Goal: Navigation & Orientation: Go to known website

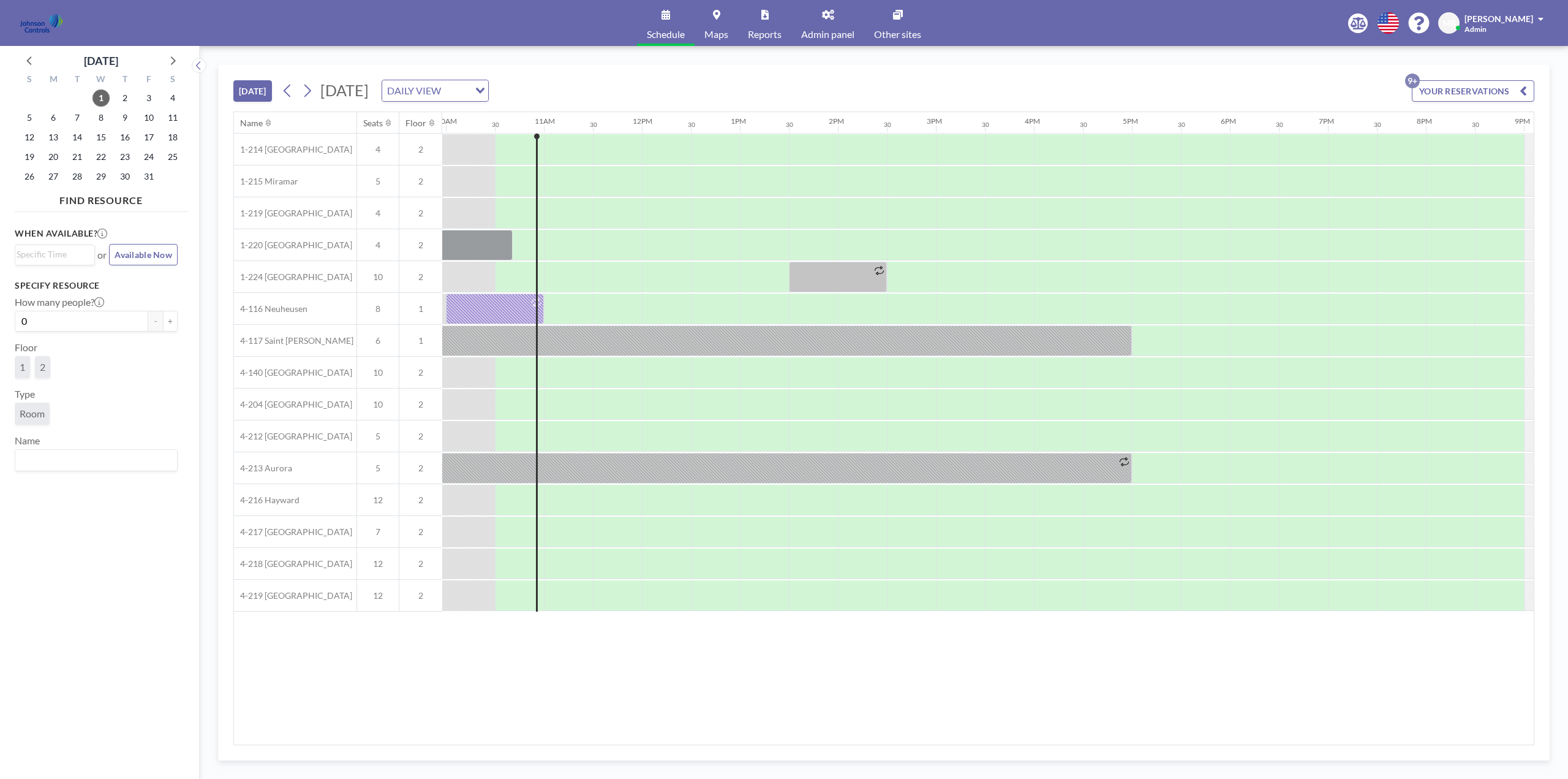
scroll to position [0, 980]
click at [904, 31] on span "Other sites" at bounding box center [897, 34] width 48 height 10
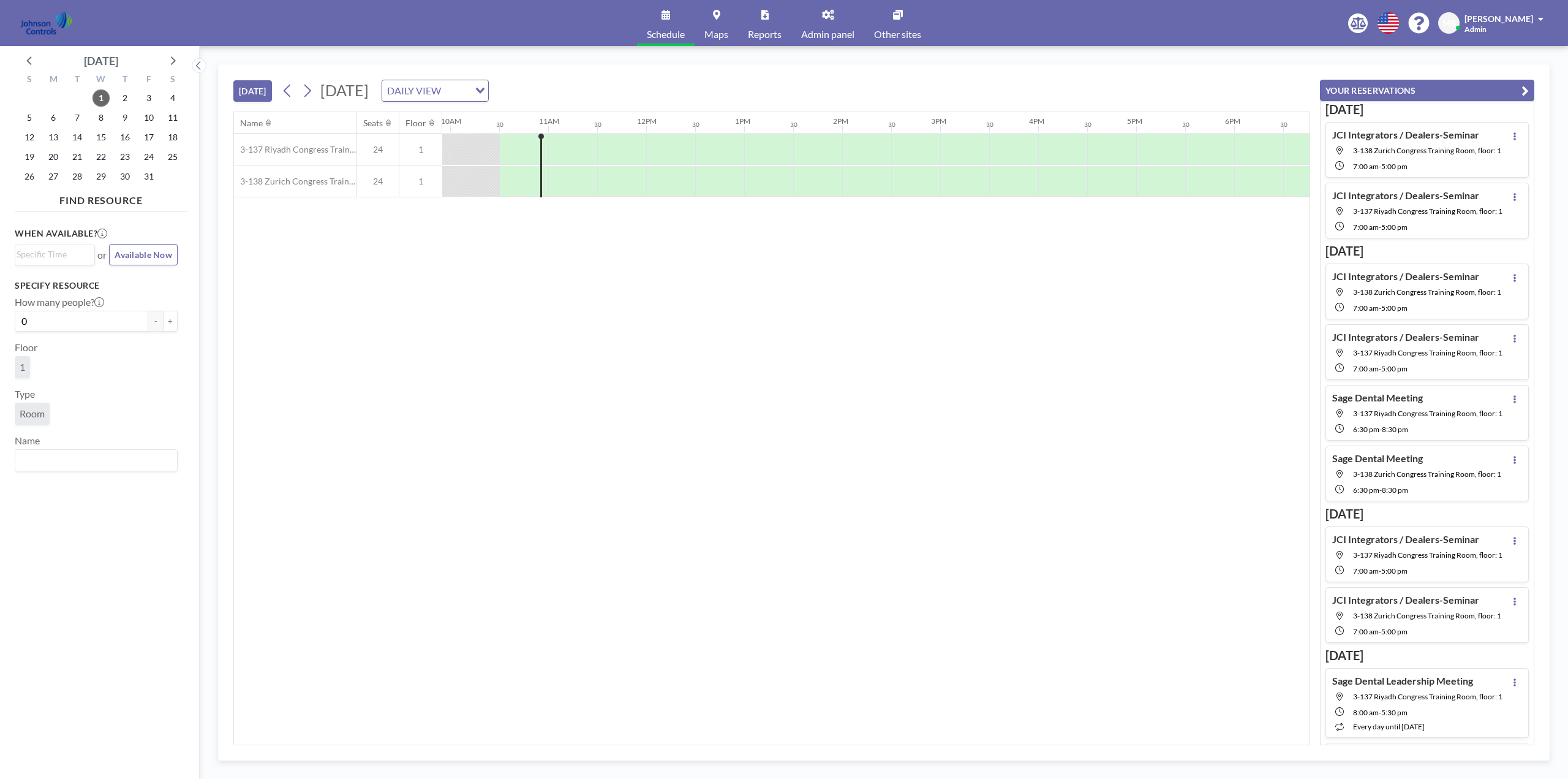
scroll to position [0, 980]
click at [77, 138] on span "14" at bounding box center [77, 137] width 17 height 17
